Goal: Browse casually

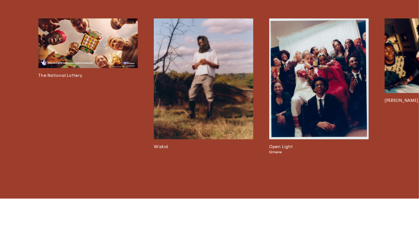
scroll to position [1011, 0]
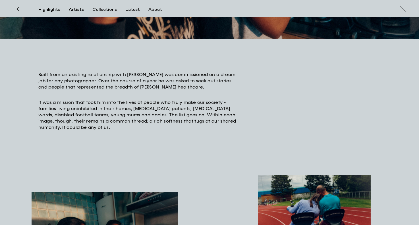
scroll to position [136, 0]
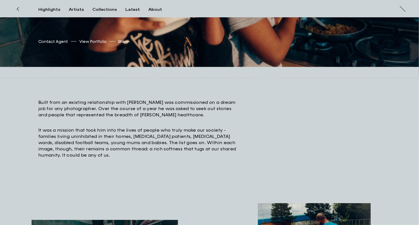
click at [18, 7] on icon at bounding box center [18, 8] width 2 height 3
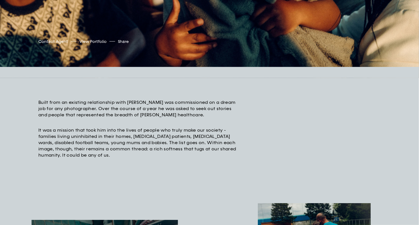
scroll to position [19, 0]
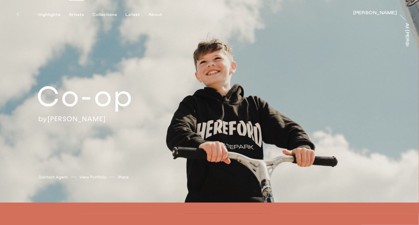
click at [76, 13] on div "Artists" at bounding box center [76, 14] width 15 height 5
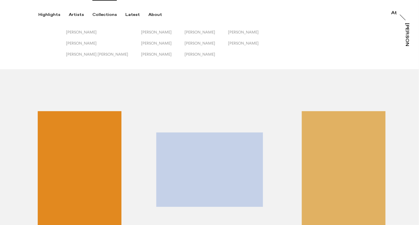
click at [99, 13] on div "Collections" at bounding box center [104, 14] width 24 height 5
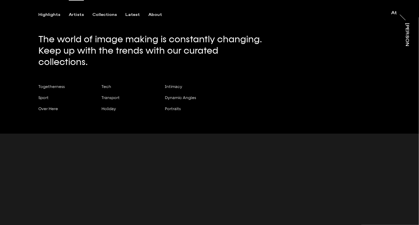
click at [72, 15] on div "Artists" at bounding box center [76, 14] width 15 height 5
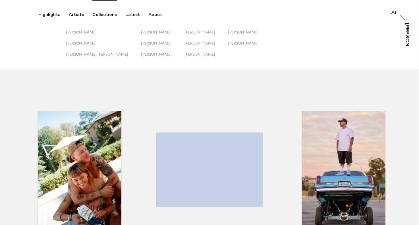
click at [112, 13] on div "Collections" at bounding box center [104, 14] width 24 height 5
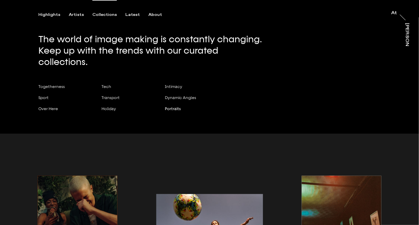
click at [174, 107] on span "Portraits" at bounding box center [173, 109] width 16 height 5
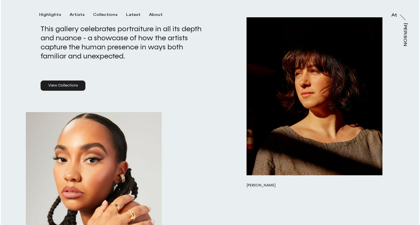
scroll to position [97, 0]
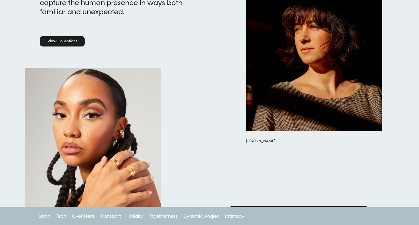
click at [267, 124] on button "button" at bounding box center [314, 46] width 136 height 170
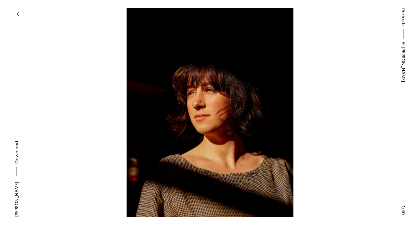
click at [232, 101] on button at bounding box center [315, 56] width 210 height 113
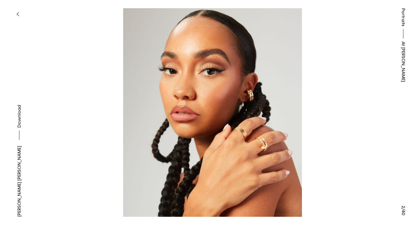
click at [232, 101] on button at bounding box center [315, 56] width 210 height 113
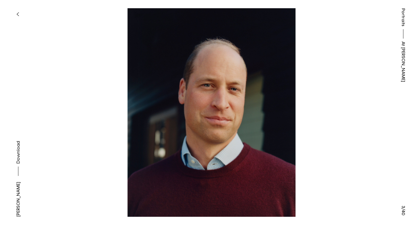
click at [232, 101] on button at bounding box center [315, 56] width 210 height 113
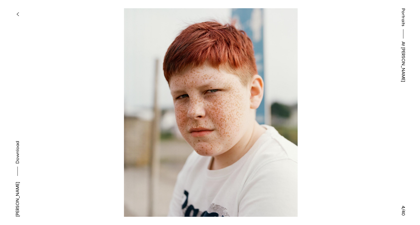
click at [232, 101] on button at bounding box center [315, 56] width 210 height 113
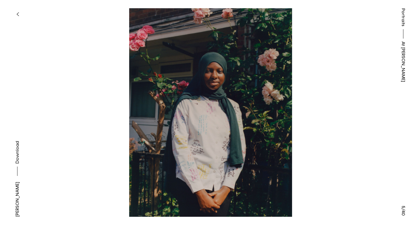
click at [232, 101] on button at bounding box center [315, 56] width 210 height 113
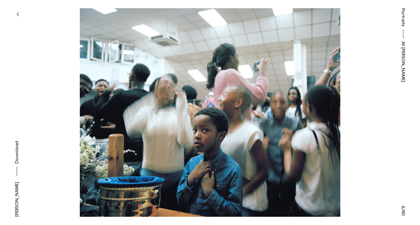
click at [14, 10] on button "button" at bounding box center [17, 14] width 12 height 12
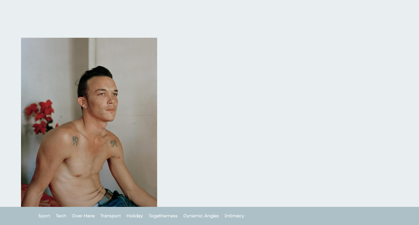
scroll to position [5377, 0]
